Goal: Task Accomplishment & Management: Manage account settings

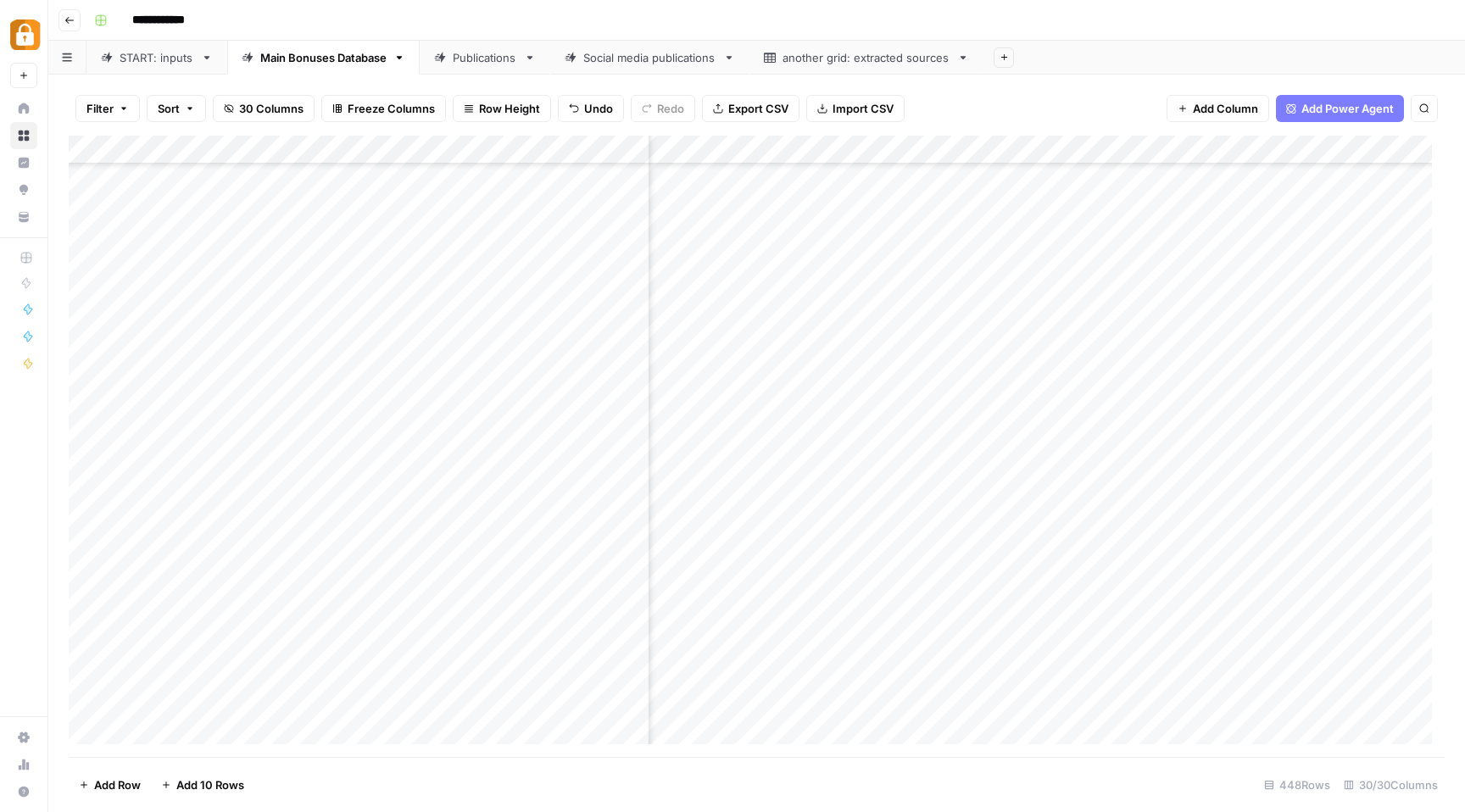
scroll to position [1912, 615]
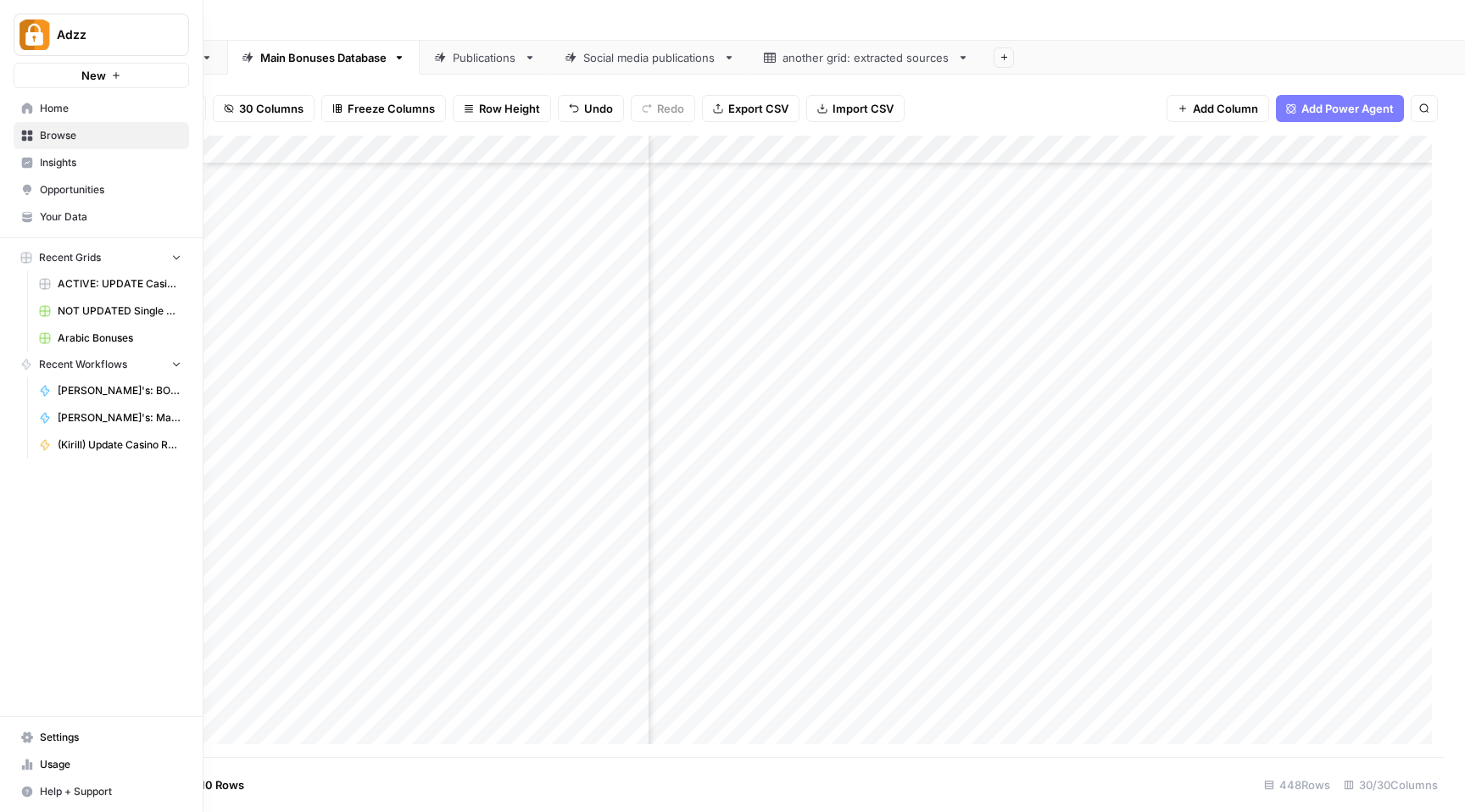
click at [17, 139] on link "Browse" at bounding box center [101, 136] width 175 height 27
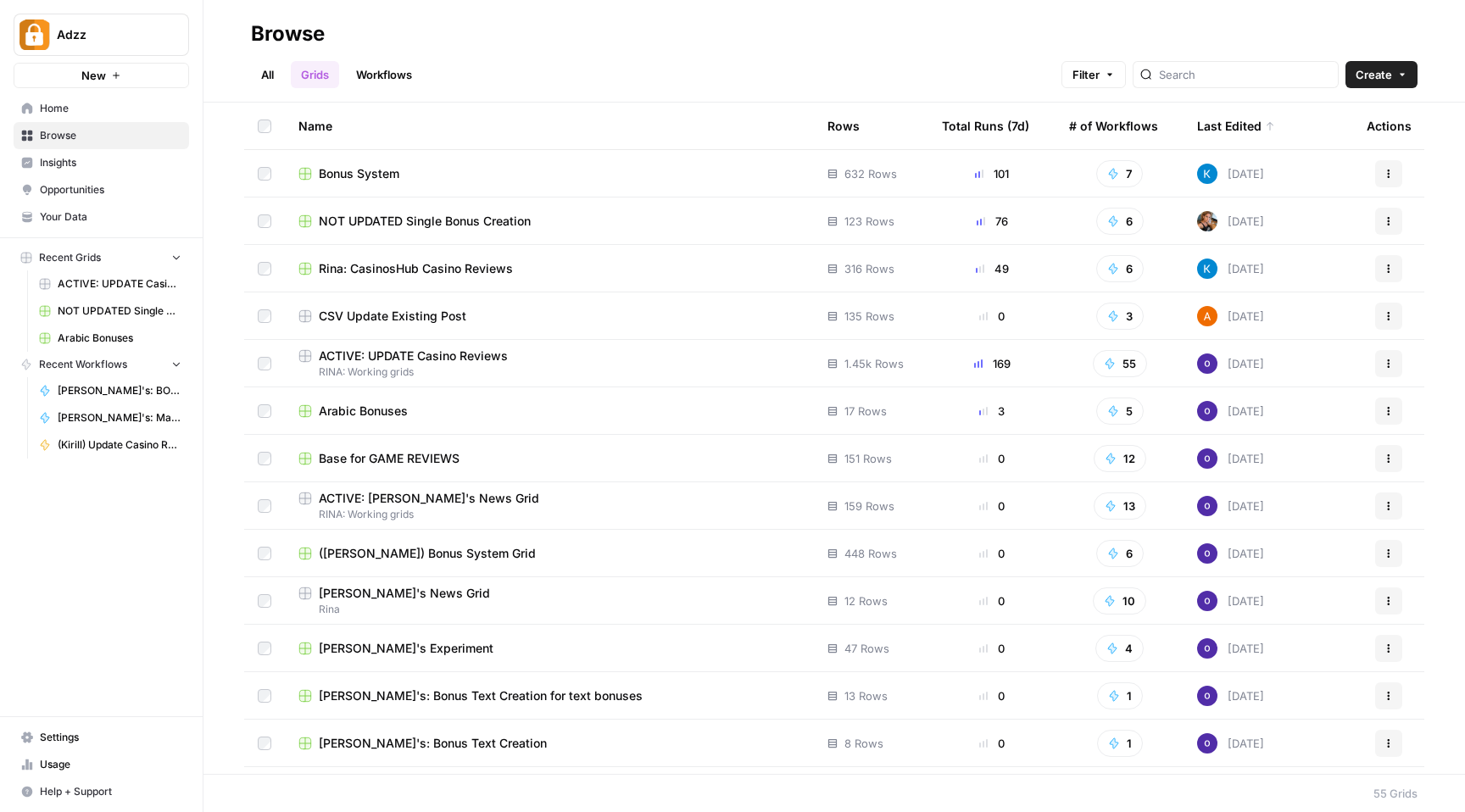
click at [89, 740] on span "Settings" at bounding box center [110, 737] width 142 height 15
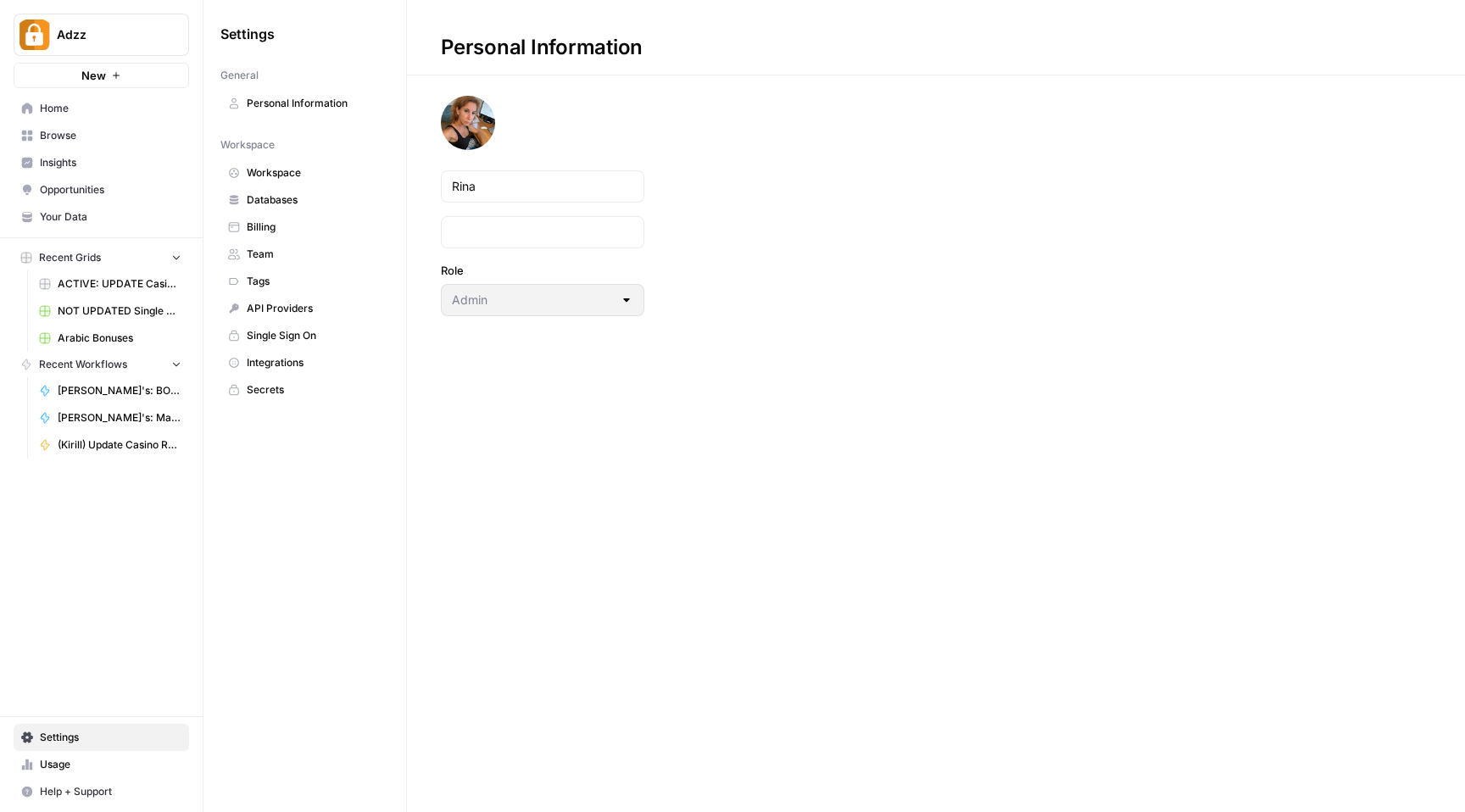
click at [273, 254] on span "Team" at bounding box center [314, 254] width 135 height 15
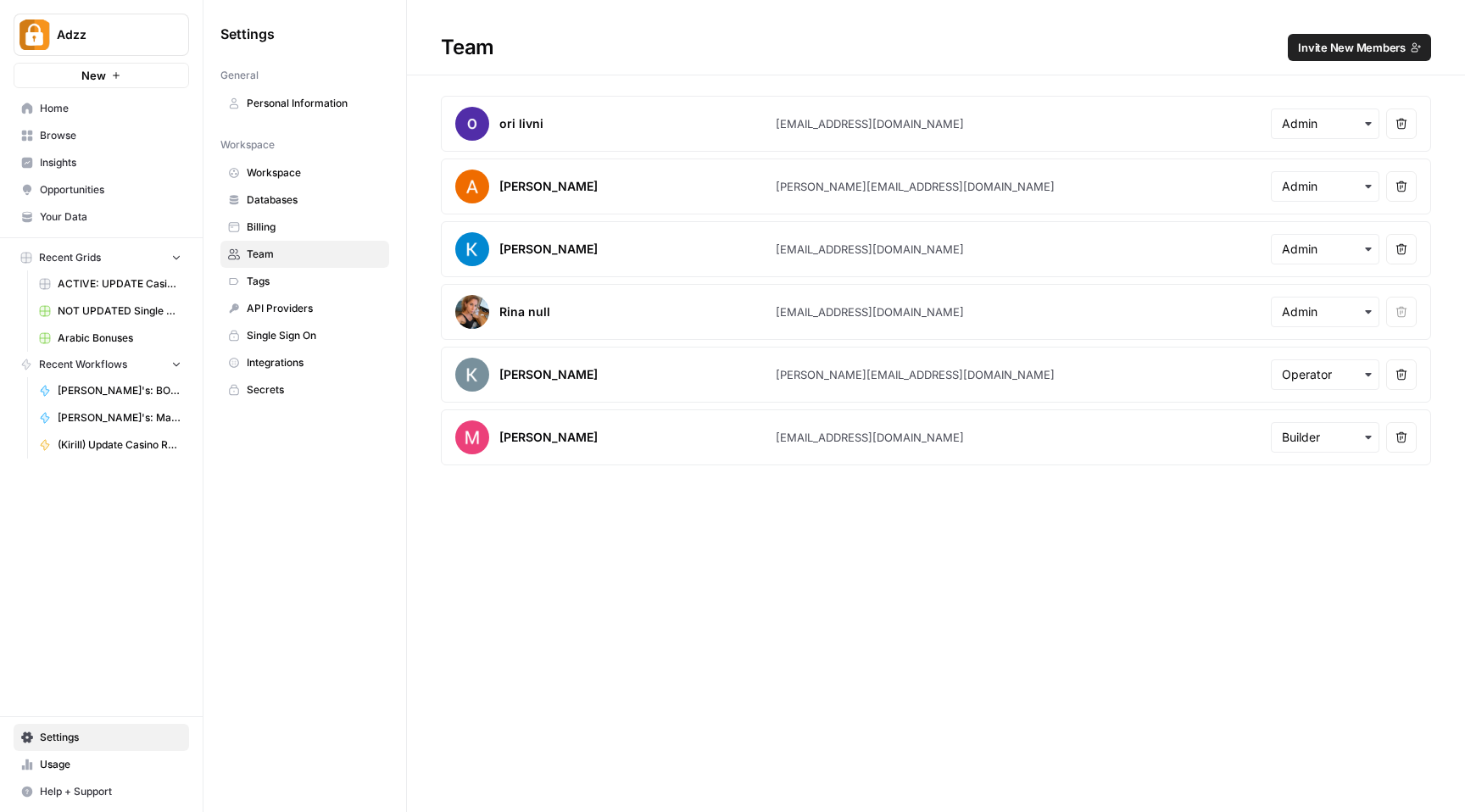
click at [1319, 42] on span "Invite New Members" at bounding box center [1352, 47] width 108 height 17
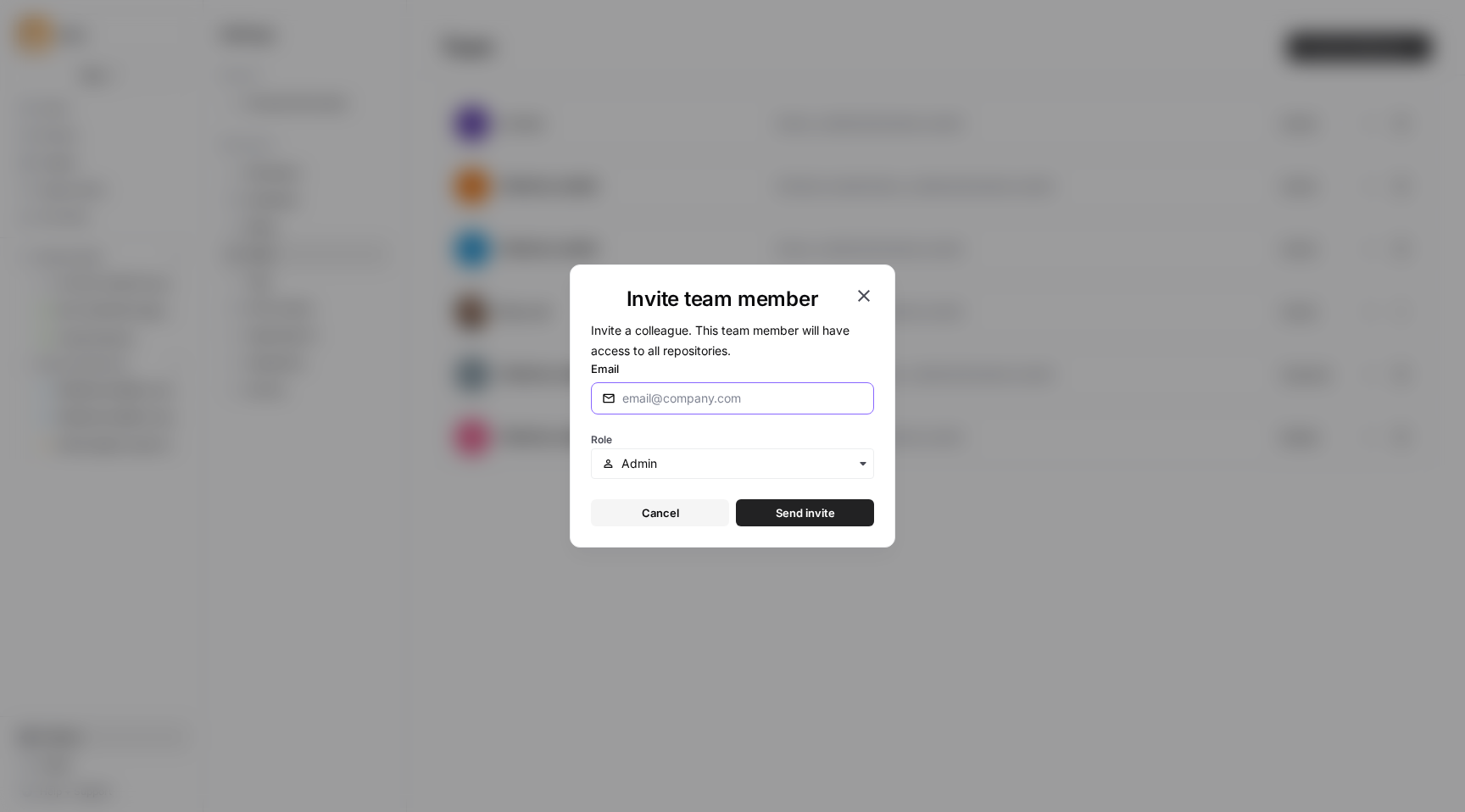
click at [718, 402] on input "Email" at bounding box center [743, 399] width 241 height 17
click at [659, 400] on input "ju" at bounding box center [743, 399] width 241 height 17
type input "julie@adzz.com"
click at [677, 460] on input "text" at bounding box center [742, 463] width 242 height 17
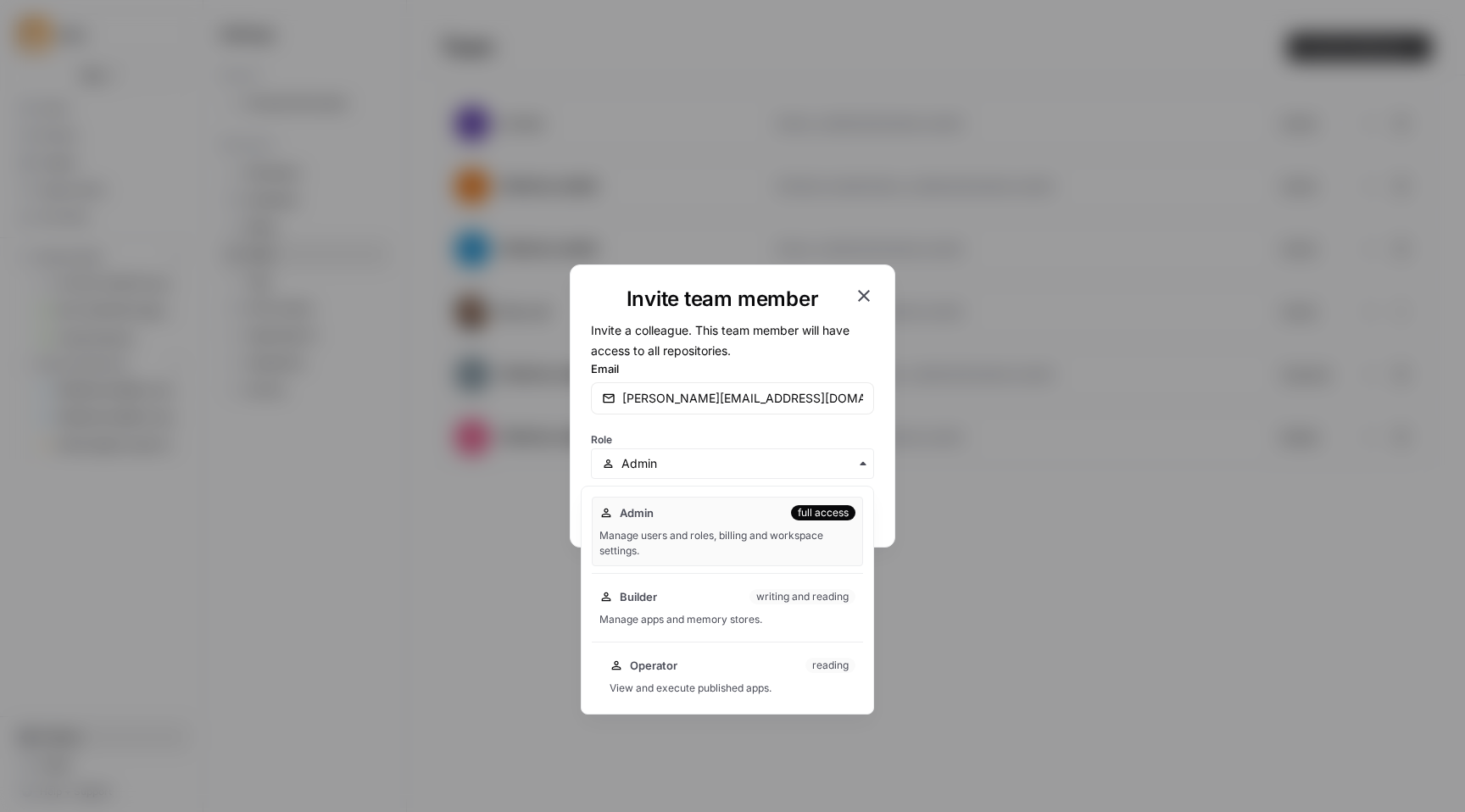
click at [693, 653] on div "Operator reading View and execute published apps." at bounding box center [732, 676] width 261 height 54
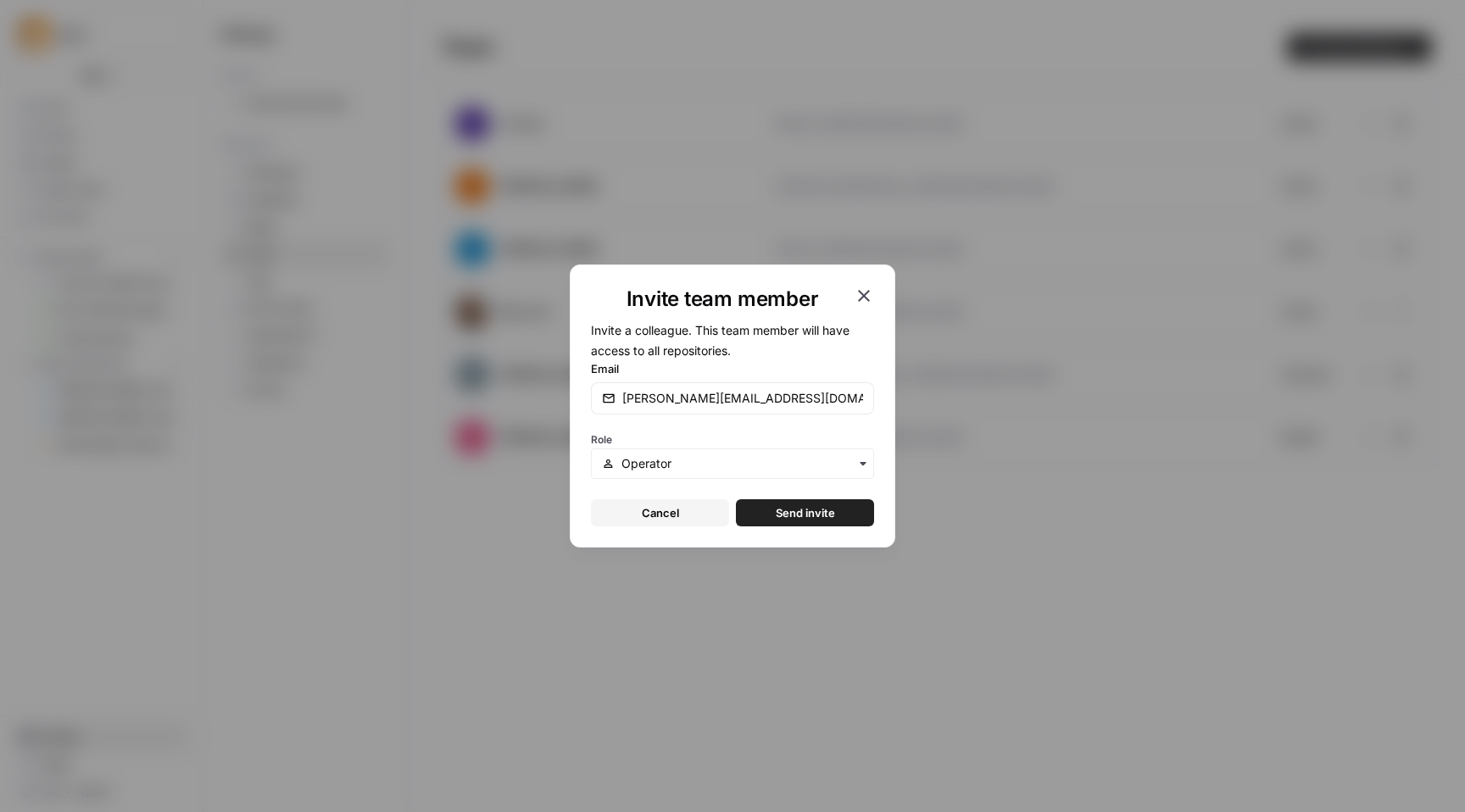
click at [802, 512] on span "Send invite" at bounding box center [806, 512] width 60 height 17
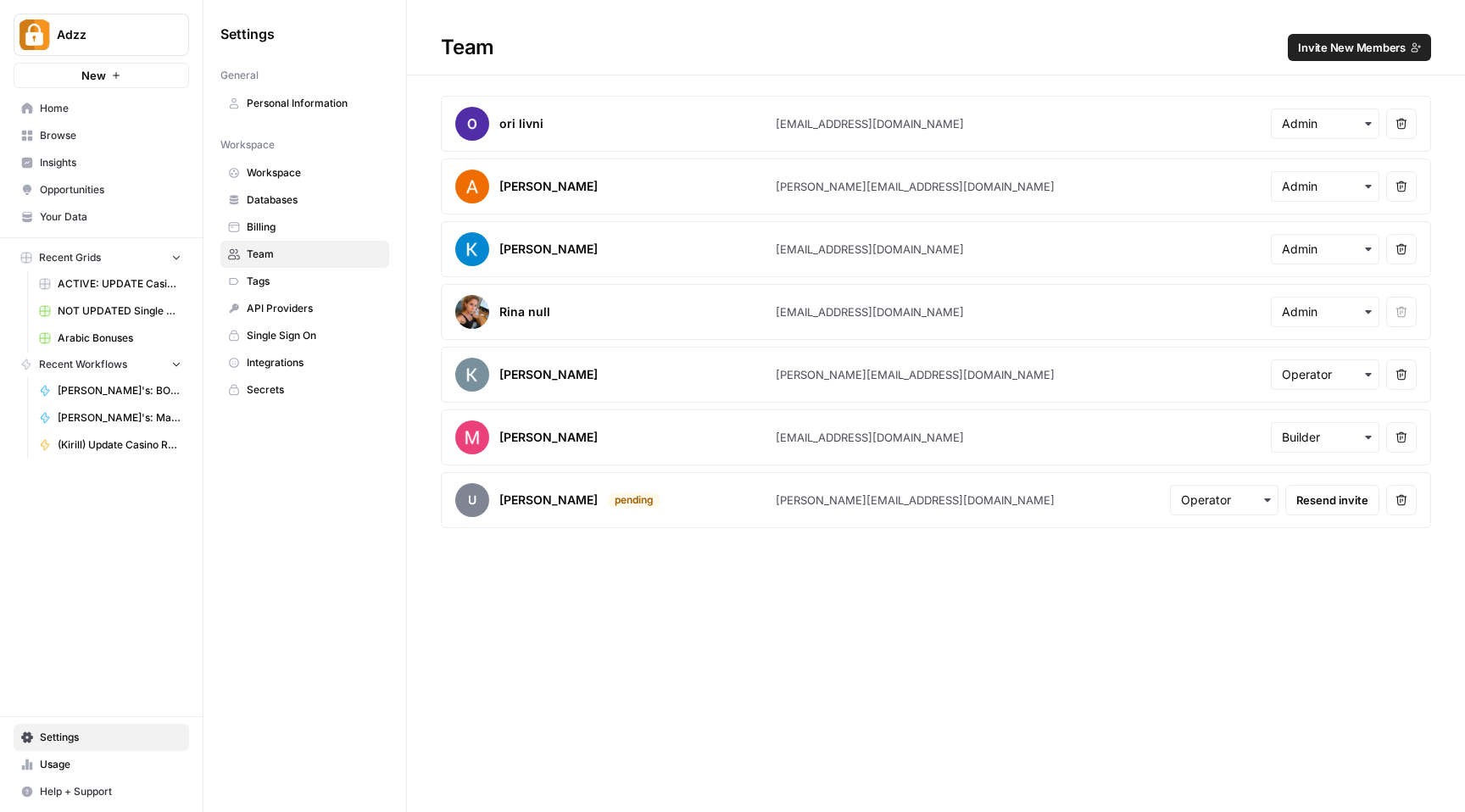
click at [1323, 44] on span "Invite New Members" at bounding box center [1352, 47] width 108 height 17
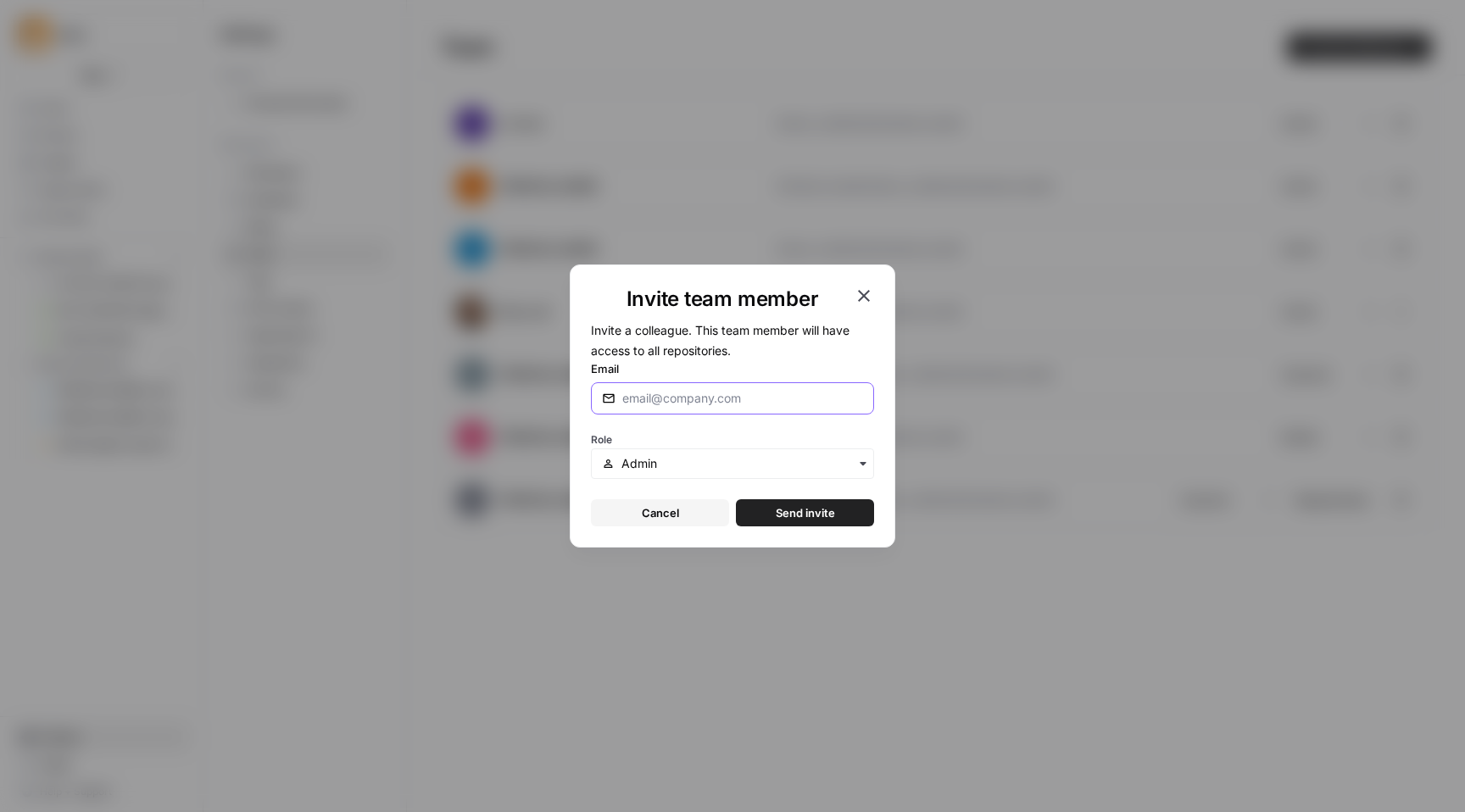
click at [680, 394] on input "Email" at bounding box center [743, 399] width 241 height 17
type input "m"
type input "Mikki@adzz.com"
click at [849, 468] on input "text" at bounding box center [742, 463] width 242 height 17
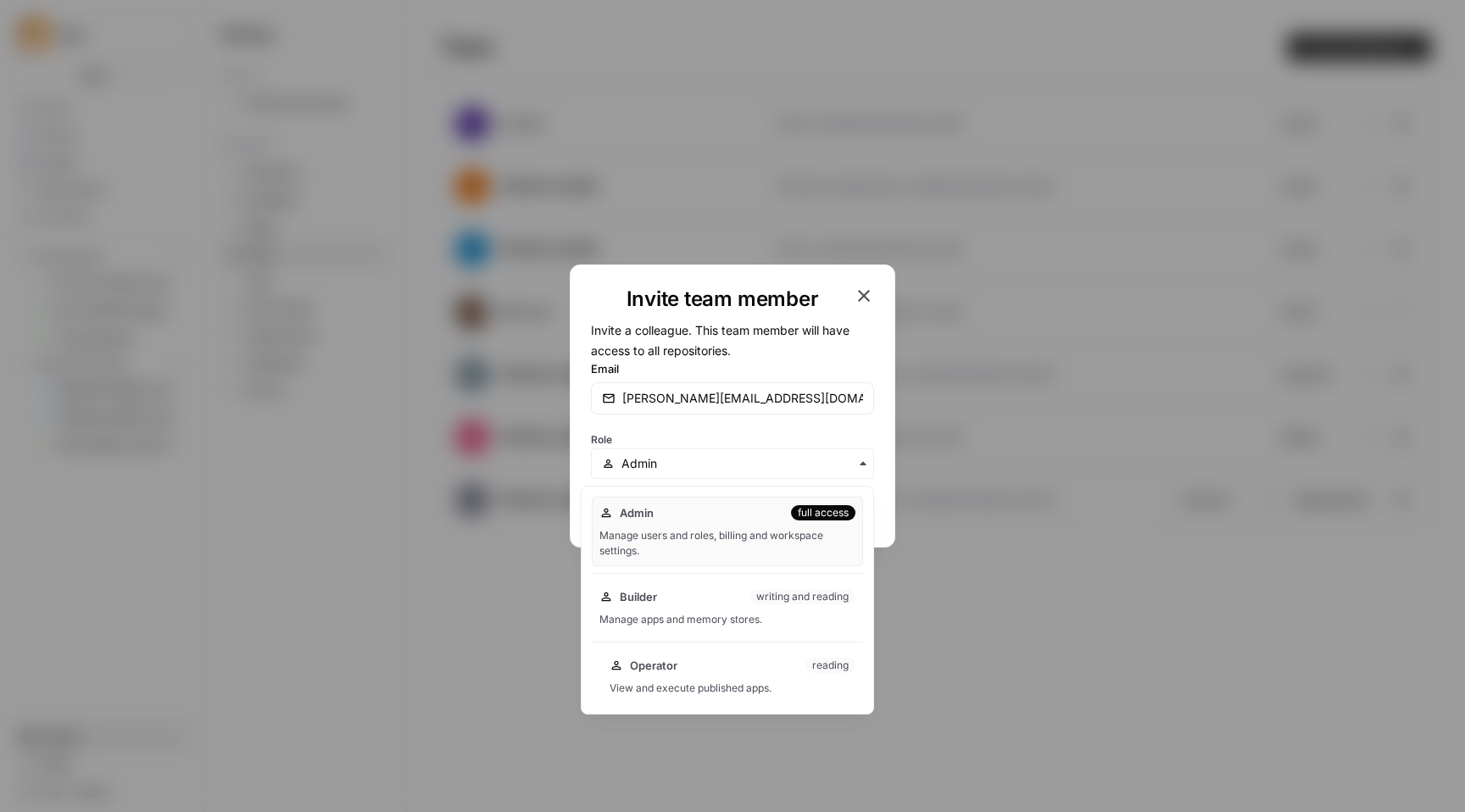
click at [734, 678] on div "Operator reading View and execute published apps." at bounding box center [732, 676] width 261 height 54
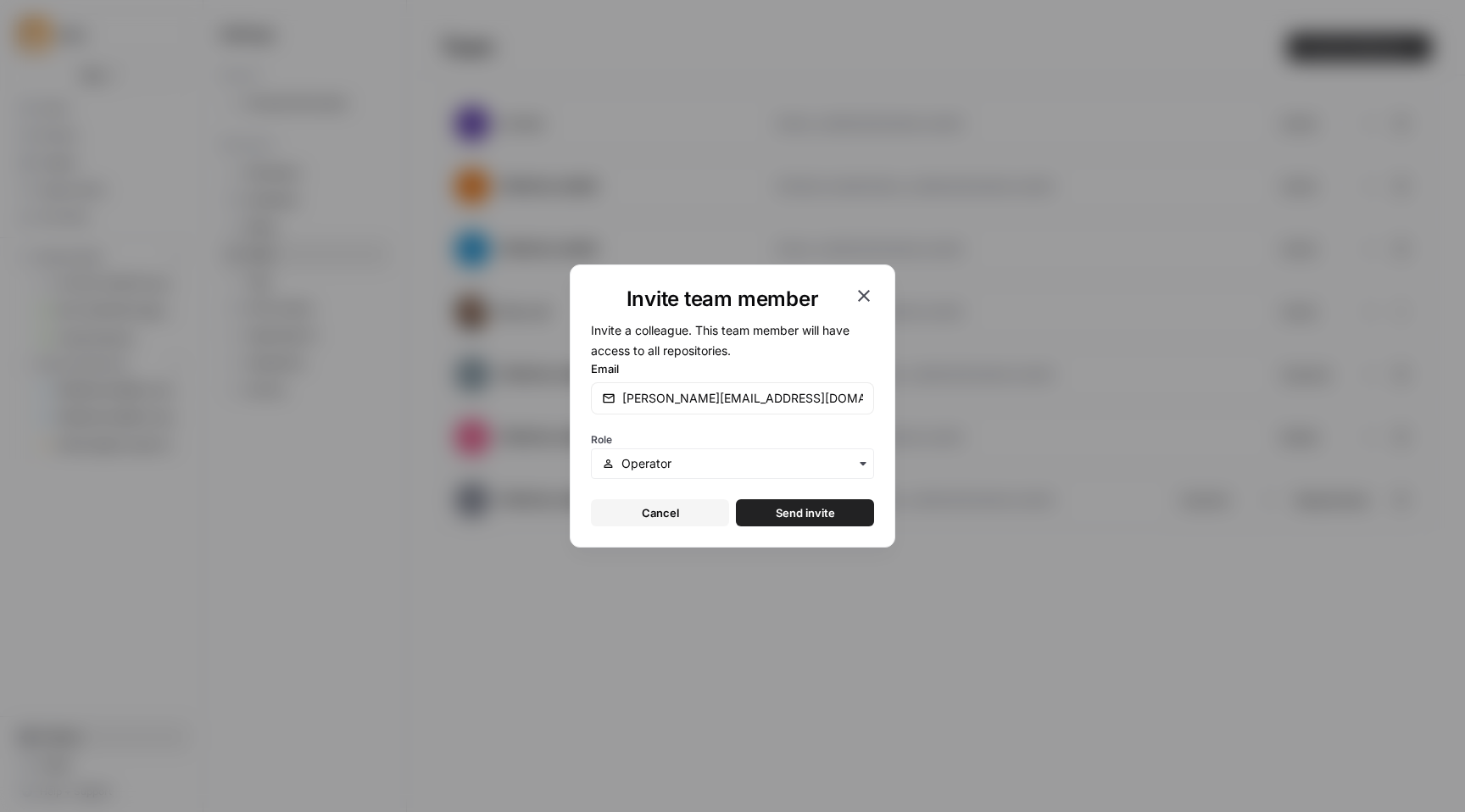
click at [801, 516] on span "Send invite" at bounding box center [806, 512] width 60 height 17
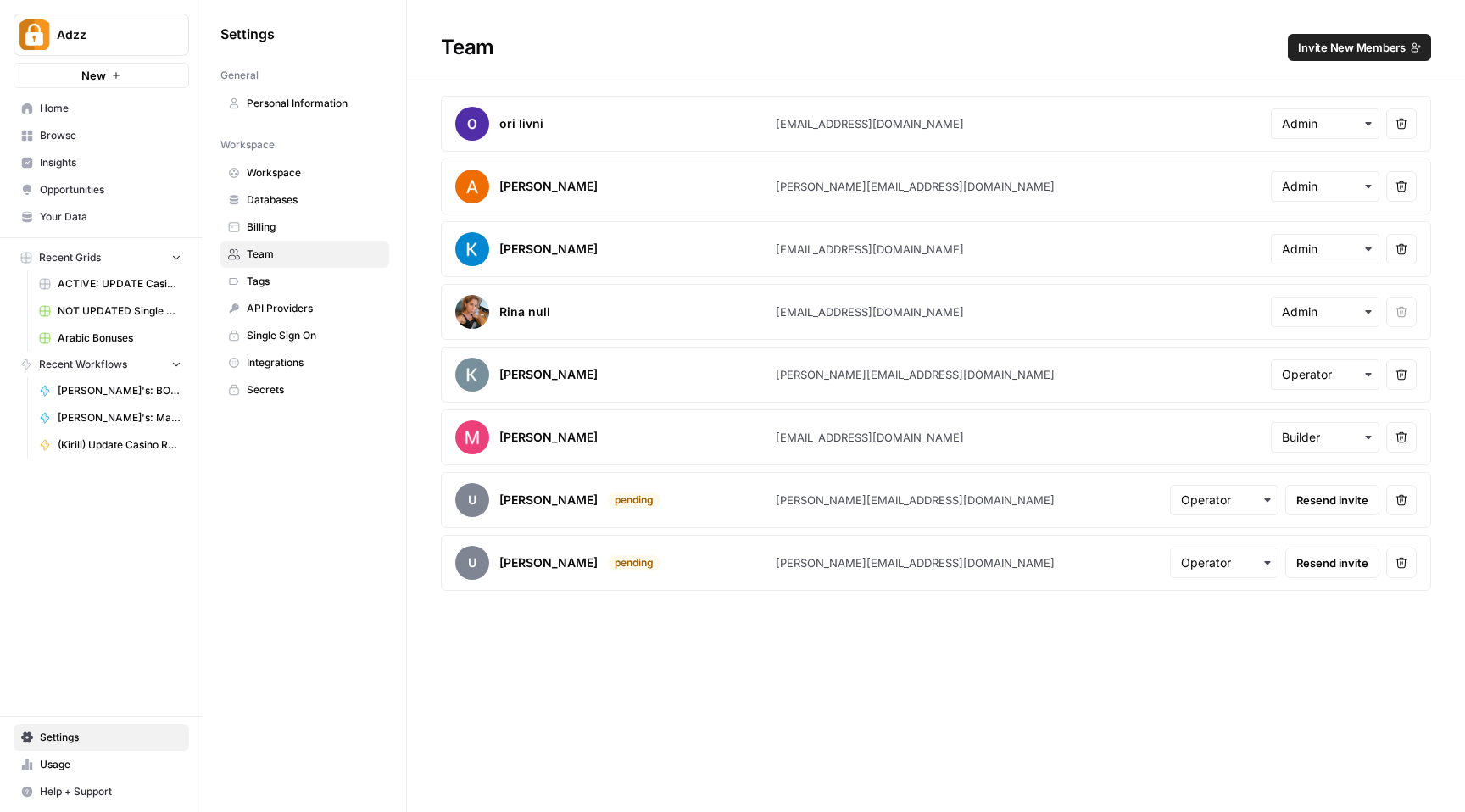
click at [83, 107] on span "Home" at bounding box center [110, 109] width 142 height 15
